Goal: Task Accomplishment & Management: Manage account settings

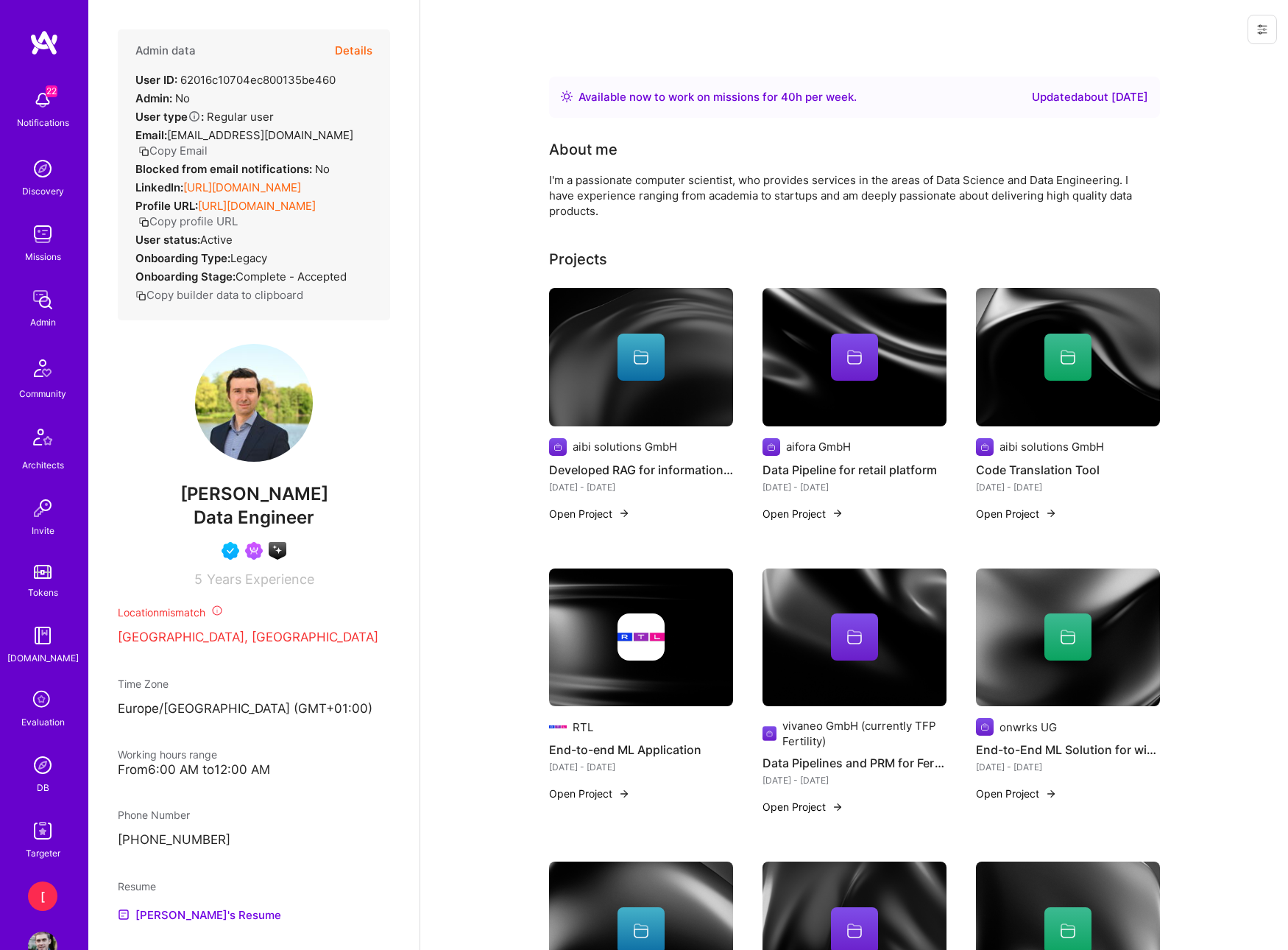
click at [1266, 32] on icon at bounding box center [1262, 29] width 12 height 12
click at [1194, 65] on button "Login as Kiril" at bounding box center [1208, 63] width 137 height 38
